Goal: Contribute content: Contribute content

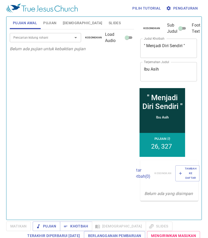
click at [28, 25] on span "Pujian Awal" at bounding box center [25, 23] width 24 height 6
click at [35, 36] on input "Pencarian kidung rohani" at bounding box center [37, 38] width 53 height 6
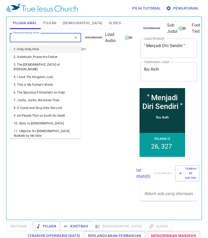
click at [43, 49] on li "1. Holy, Holy, Holy" at bounding box center [45, 49] width 71 height 8
click at [19, 38] on input "Pencarian kidung rohani" at bounding box center [37, 38] width 53 height 6
click at [28, 81] on li "5. This is My Father's World" at bounding box center [45, 85] width 71 height 8
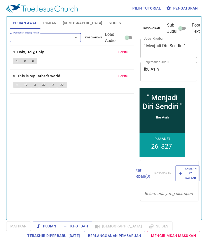
click at [19, 39] on input "Pencarian kidung rohani" at bounding box center [37, 38] width 53 height 6
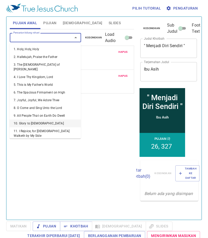
click at [19, 120] on li "10. Glory to [DEMOGRAPHIC_DATA]" at bounding box center [45, 124] width 71 height 8
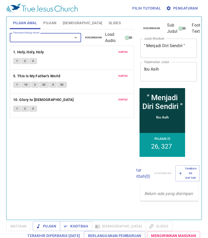
click at [15, 107] on button "1" at bounding box center [17, 109] width 8 height 6
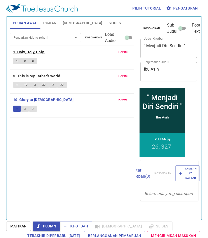
click at [39, 51] on b "1. Holy, Holy, Holy" at bounding box center [28, 52] width 31 height 6
click at [182, 43] on div "" Menjadi Diri Sendiri " x Judul Khotbah" at bounding box center [168, 48] width 57 height 19
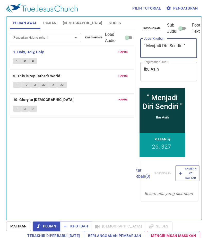
click at [182, 45] on textarea "" Menjadi Diri Sendiri "" at bounding box center [169, 48] width 50 height 10
type textarea "" Anak-Anak yang Dikasihi ""
click at [160, 68] on textarea "Ibu Asih" at bounding box center [169, 72] width 50 height 10
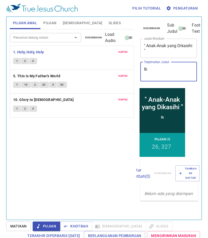
type textarea "I"
type textarea "Bapak Firman C."
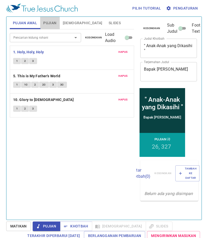
click at [55, 23] on span "Pujian" at bounding box center [49, 23] width 13 height 6
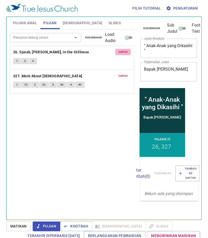
click at [125, 50] on span "Hapus" at bounding box center [123, 52] width 9 height 5
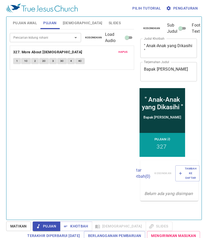
click at [125, 50] on span "Hapus" at bounding box center [123, 52] width 9 height 5
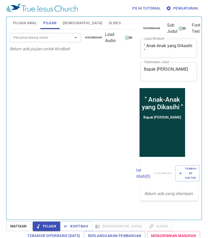
click at [55, 37] on input "Pencarian kidung rohani" at bounding box center [37, 38] width 53 height 6
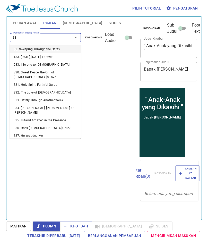
type input "333"
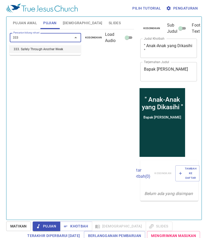
click at [56, 49] on li "333. Safely Through Another Week" at bounding box center [45, 49] width 71 height 8
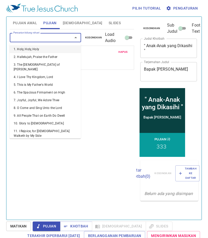
click at [39, 37] on input "Pencarian kidung rohani" at bounding box center [37, 38] width 53 height 6
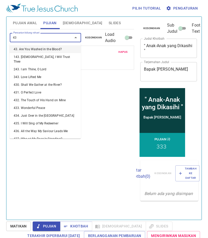
type input "436"
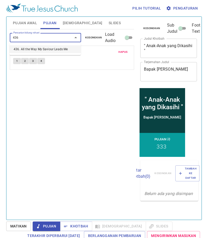
click at [27, 50] on li "436. All the Way My Saviour Leads Me" at bounding box center [45, 49] width 71 height 8
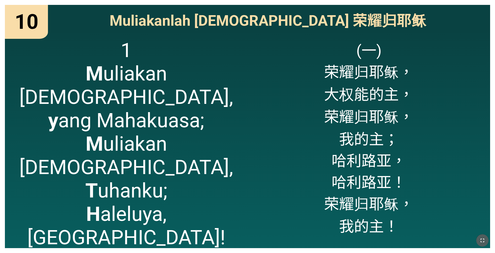
click at [484, 241] on icon "button" at bounding box center [482, 241] width 6 height 6
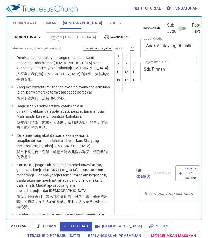
select select "14"
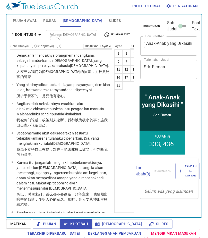
scroll to position [487, 0]
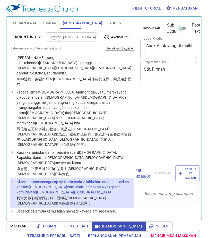
select select "4"
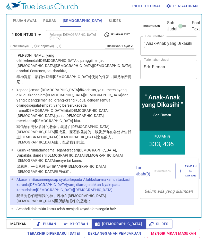
scroll to position [129, 0]
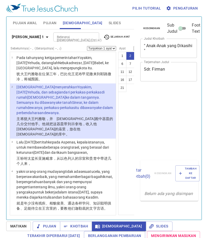
select select "2"
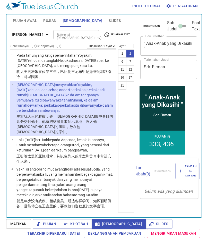
scroll to position [3, 0]
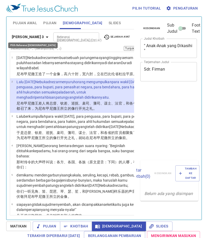
select select "2"
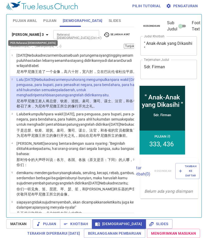
click at [21, 31] on b "Daniel 3" at bounding box center [28, 34] width 32 height 6
click at [28, 31] on div "Kitab Kej Kel Im Bil Ul Yos Hak Rut 1Sam 2Sam 1Raj 2Raj 1Taw 2Taw Ezr Neh Est A…" at bounding box center [104, 119] width 208 height 238
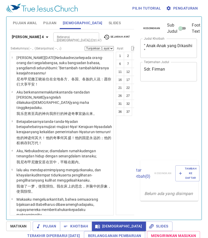
select select "25"
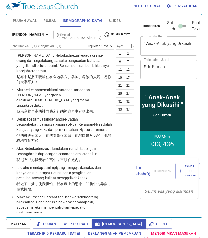
click at [86, 220] on button "Khotbah" at bounding box center [76, 224] width 32 height 10
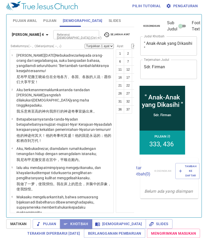
scroll to position [1076, 0]
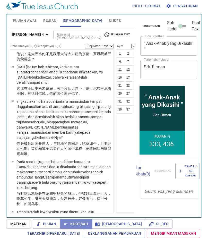
click at [87, 220] on button "Khotbah" at bounding box center [76, 224] width 32 height 10
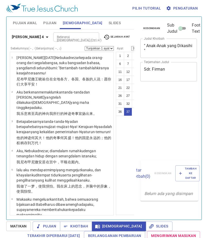
select select "37"
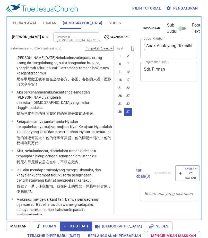
select select "37"
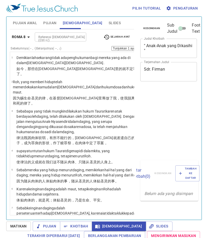
select select "26"
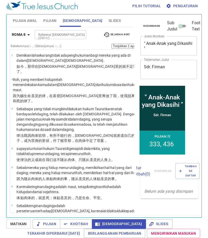
scroll to position [840, 0]
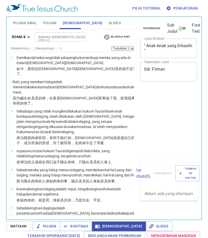
select select "28"
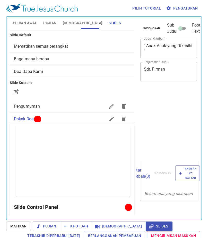
scroll to position [2, 0]
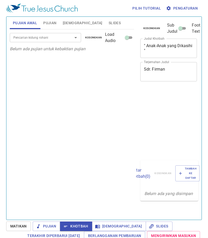
scroll to position [2, 0]
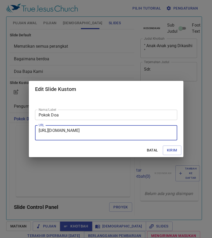
scroll to position [2, 0]
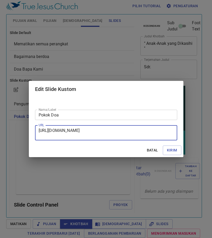
click at [101, 130] on textarea "https://docs.google.com/presentation/d/1z5OLK6_3NJUolRqwRa6g4-yMGDh9YXAqHAT-tW7…" at bounding box center [106, 133] width 135 height 10
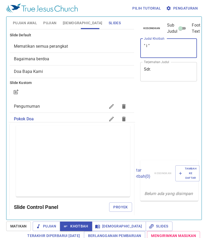
scroll to position [2, 0]
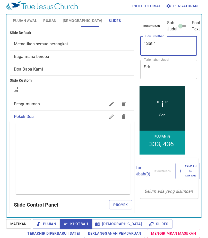
type textarea "" Satu ""
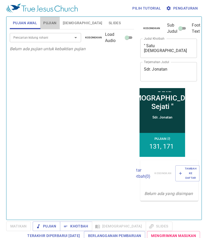
click at [56, 21] on span "Pujian" at bounding box center [49, 23] width 13 height 6
